Goal: Task Accomplishment & Management: Manage account settings

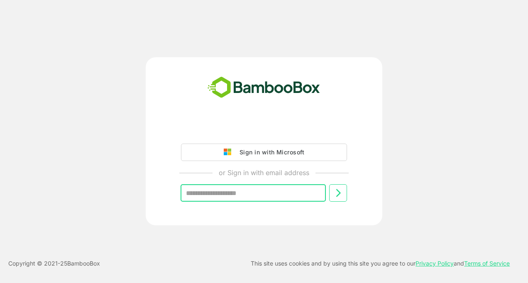
click at [246, 188] on input "text" at bounding box center [253, 192] width 145 height 17
type input "**********"
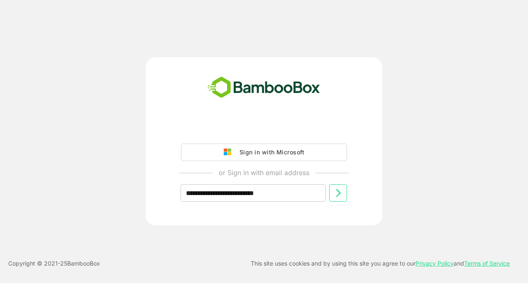
click at [339, 195] on icon at bounding box center [338, 193] width 10 height 10
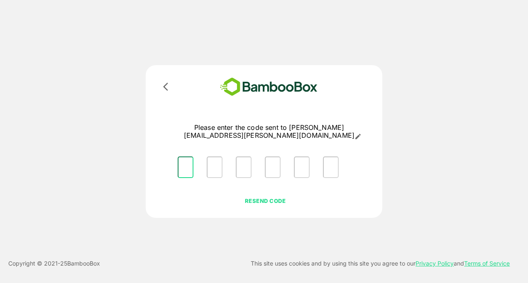
click at [186, 159] on input "Please enter OTP character 1" at bounding box center [186, 168] width 16 height 22
type input "*"
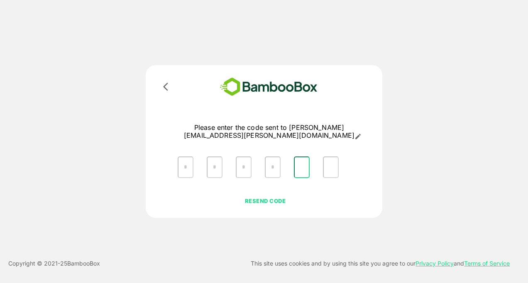
type input "*"
